Goal: Information Seeking & Learning: Understand process/instructions

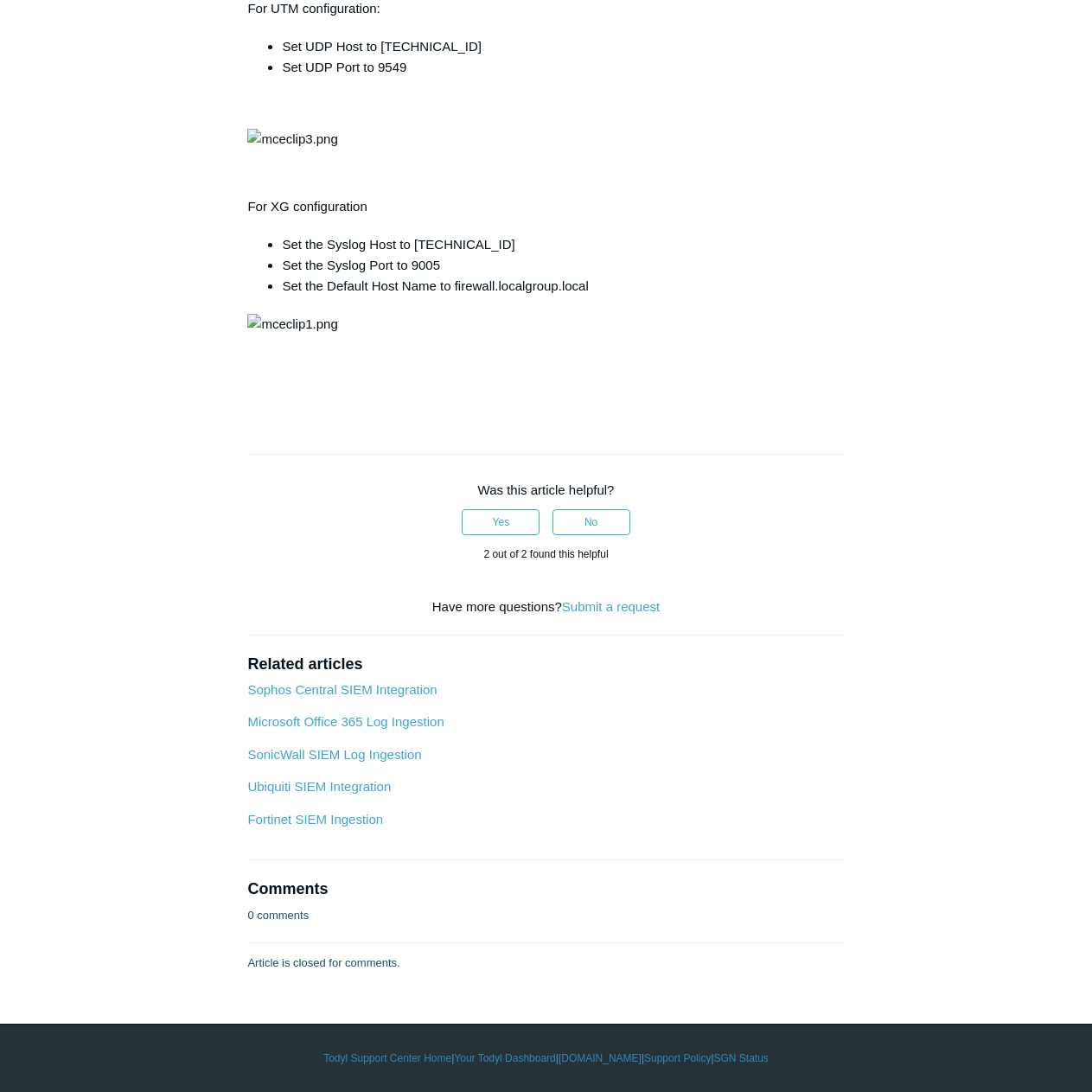
scroll to position [6312, 0]
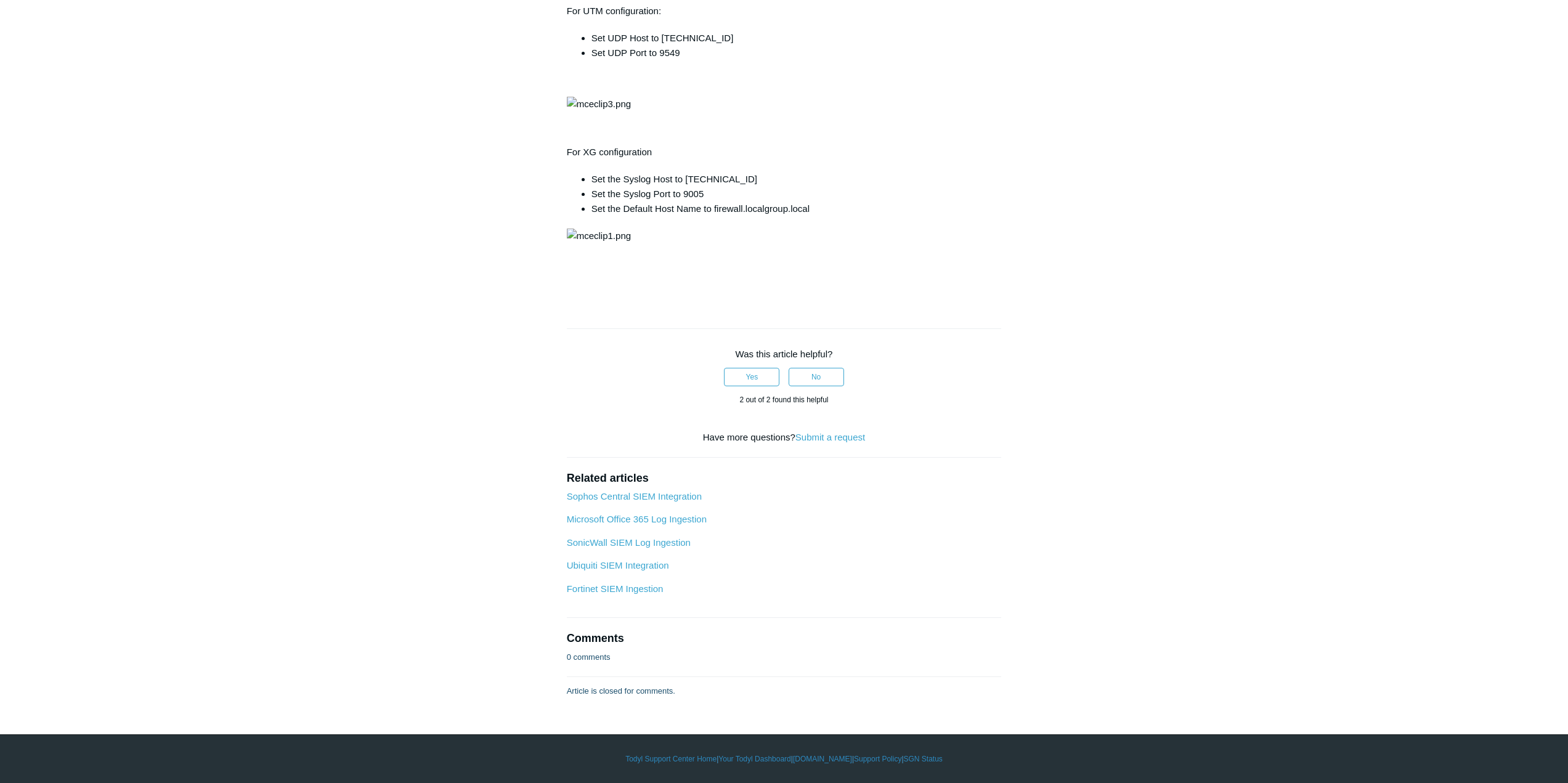
drag, startPoint x: 1265, startPoint y: 129, endPoint x: 1231, endPoint y: 146, distance: 38.0
drag, startPoint x: 1127, startPoint y: 194, endPoint x: 1086, endPoint y: 284, distance: 98.9
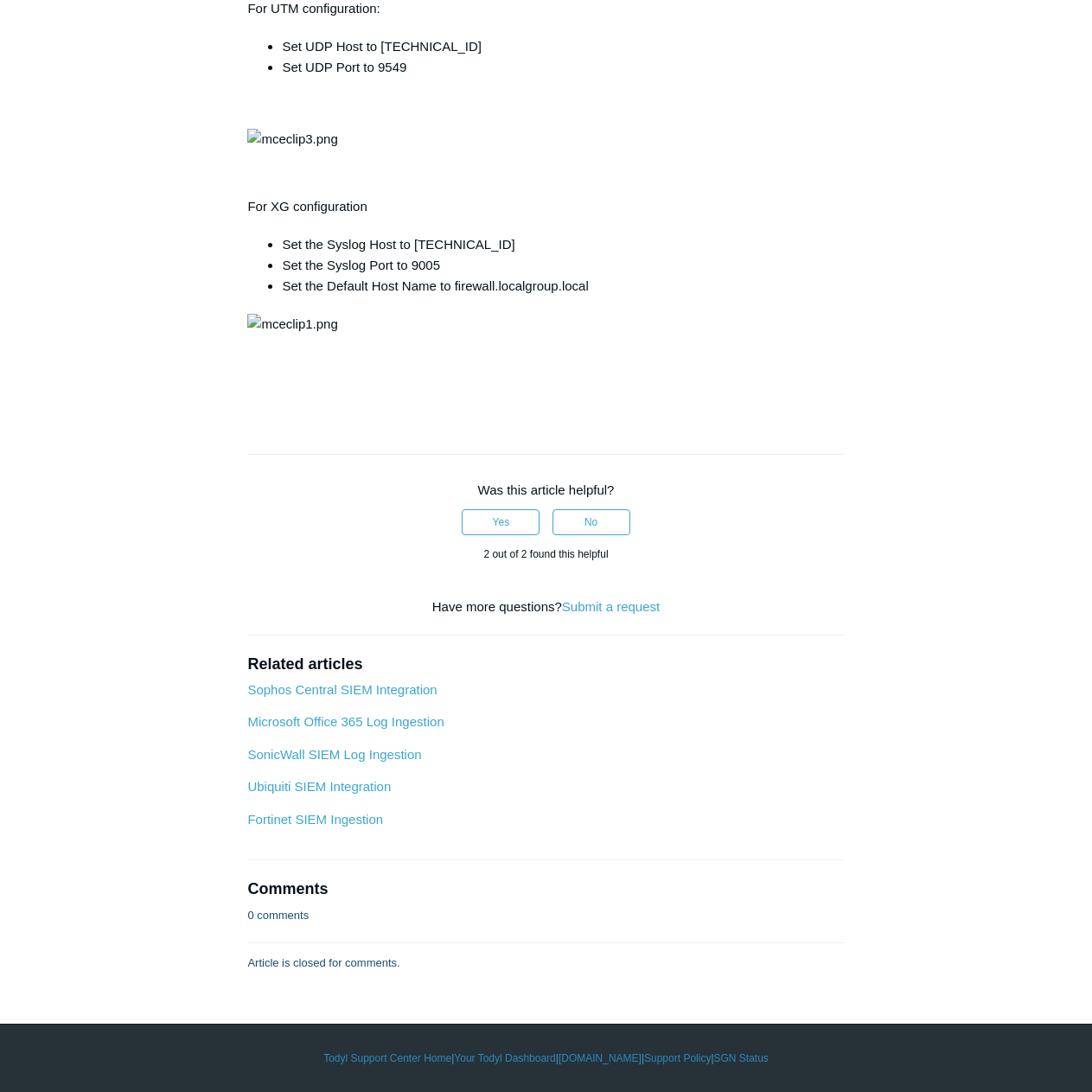
scroll to position [5967, 0]
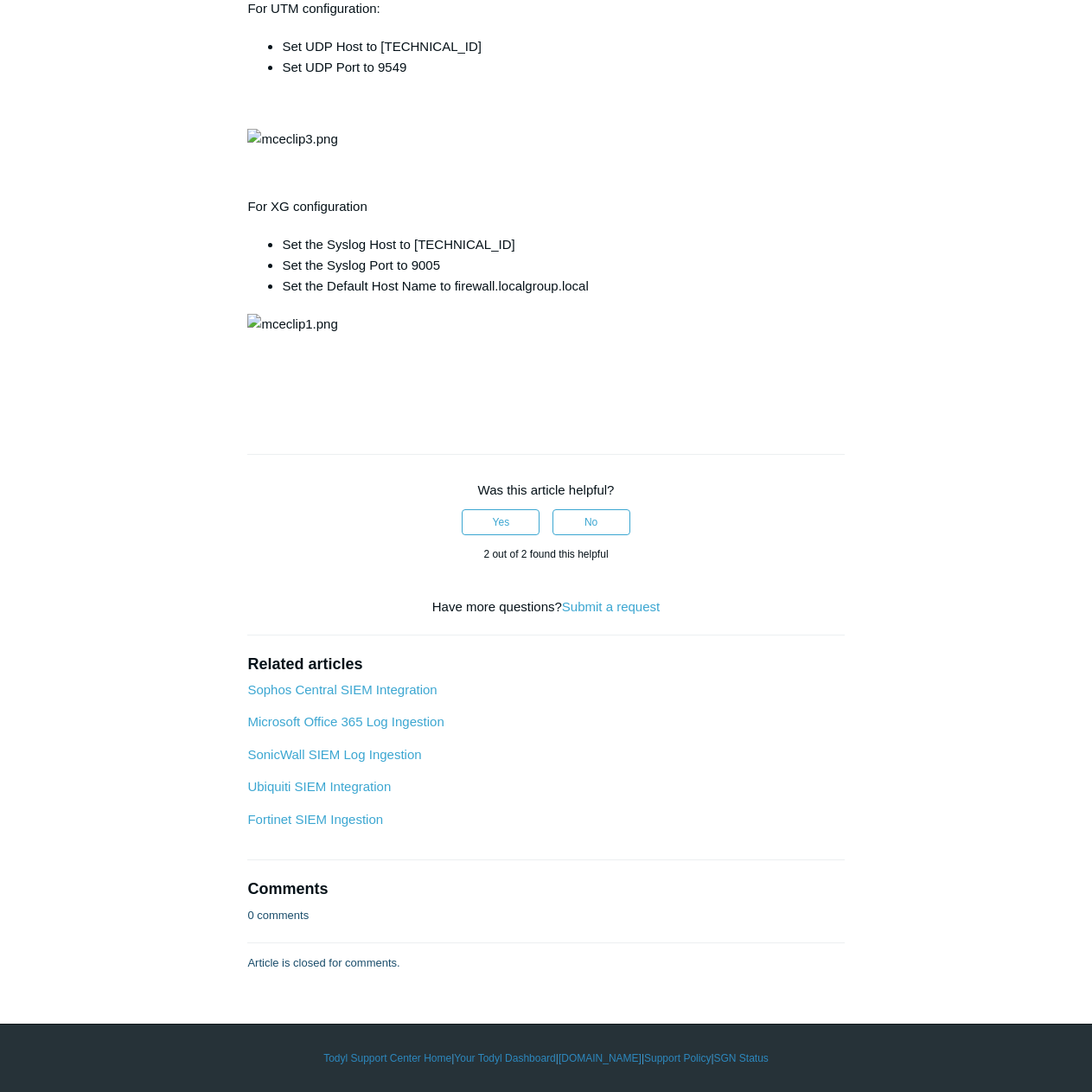
scroll to position [6172, 0]
drag, startPoint x: 735, startPoint y: 737, endPoint x: 724, endPoint y: 734, distance: 11.4
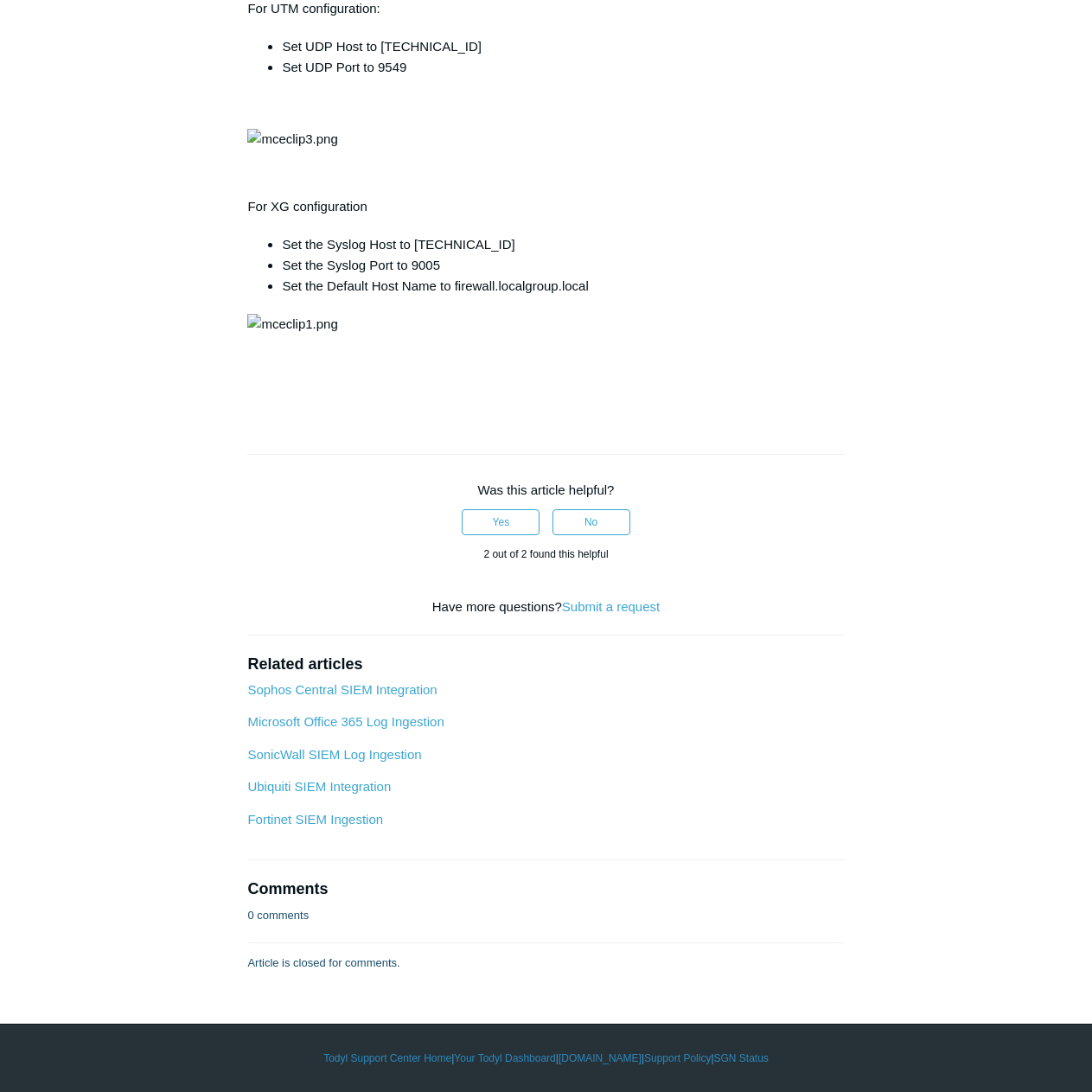
drag, startPoint x: 694, startPoint y: 747, endPoint x: 674, endPoint y: 735, distance: 23.3
